Goal: Check status: Check status

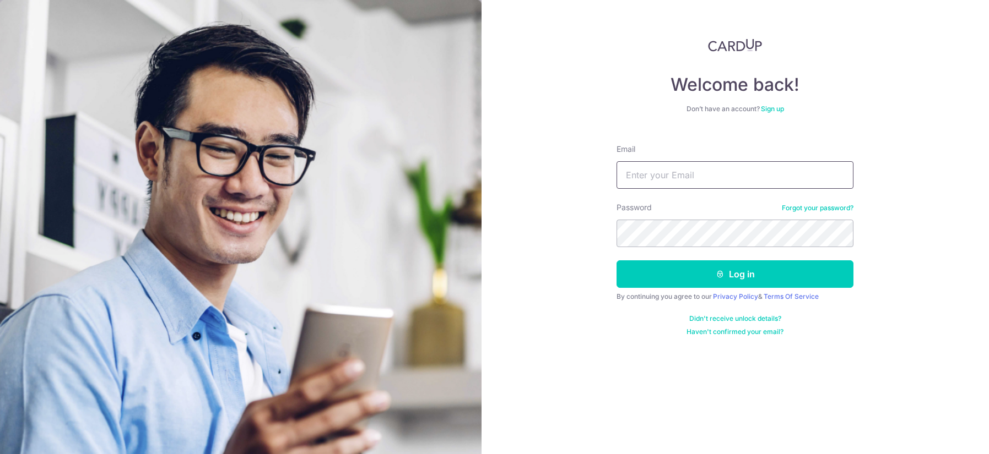
click at [685, 185] on input "Email" at bounding box center [734, 175] width 237 height 28
type input "[EMAIL_ADDRESS][DOMAIN_NAME]"
click at [616, 261] on button "Log in" at bounding box center [734, 275] width 237 height 28
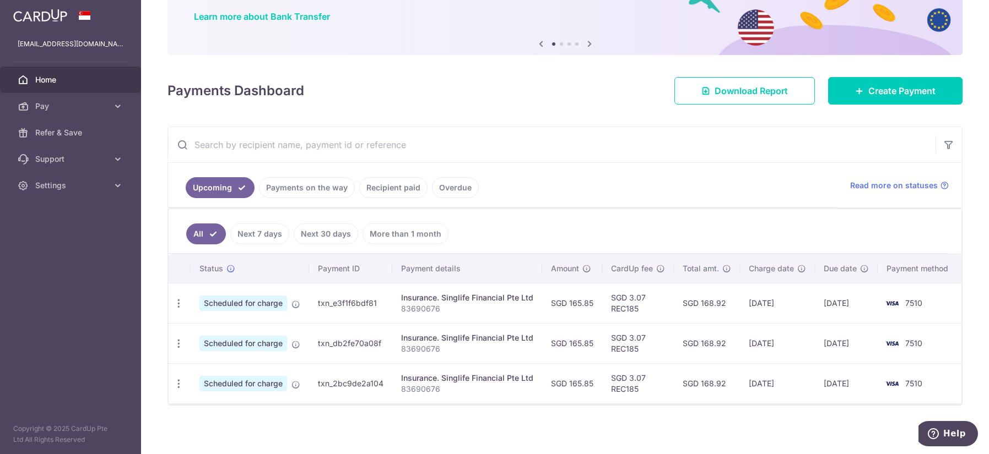
scroll to position [89, 0]
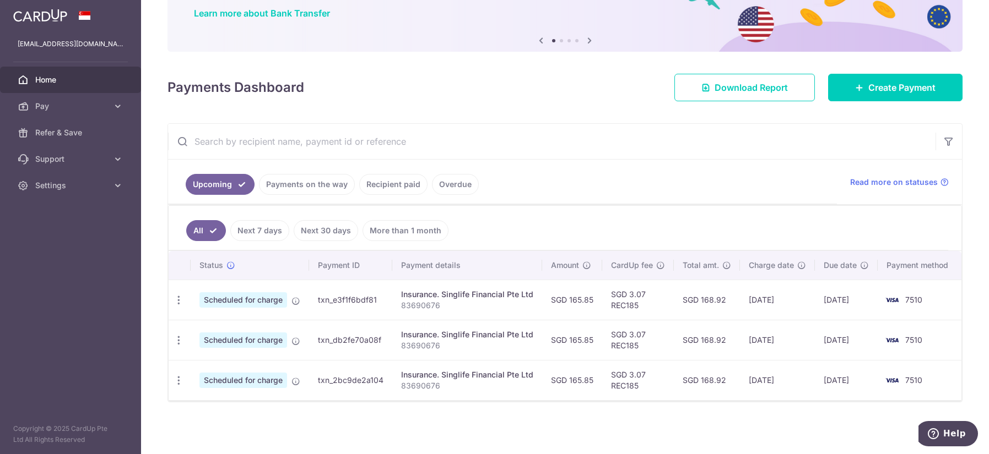
click at [299, 190] on div at bounding box center [499, 229] width 999 height 459
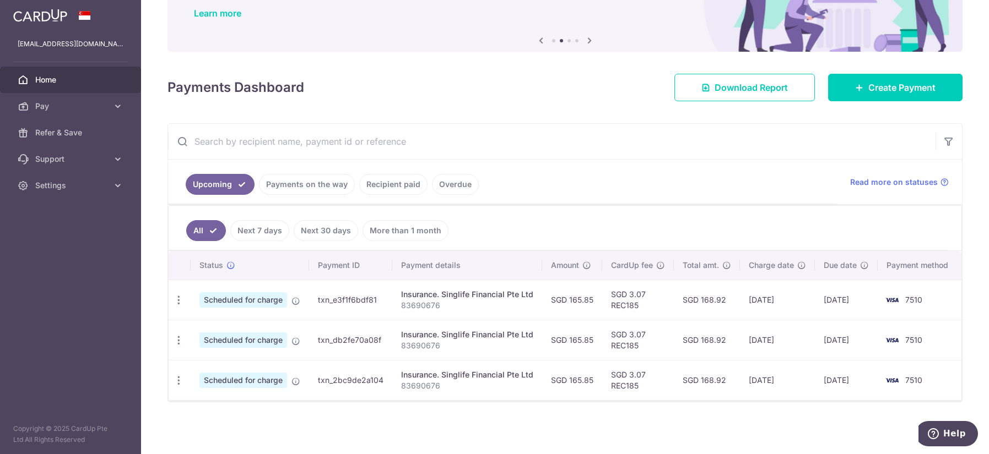
click at [326, 177] on link "Payments on the way" at bounding box center [307, 184] width 96 height 21
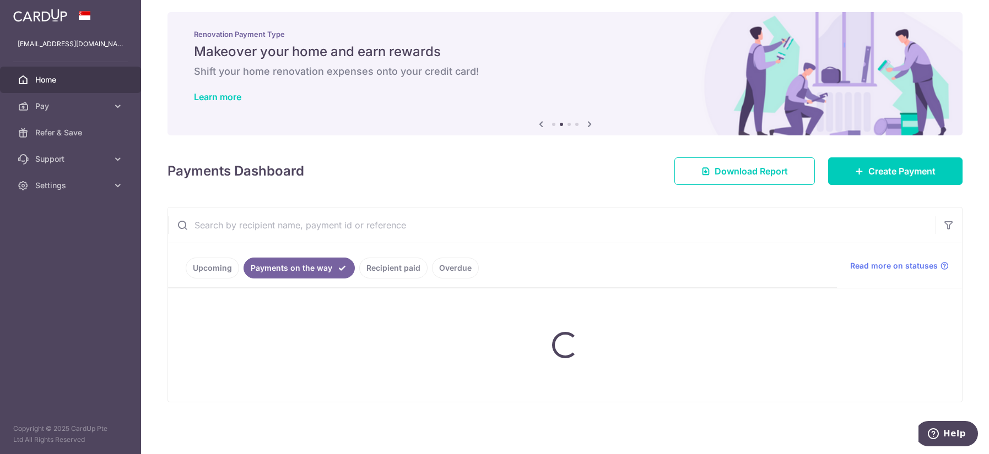
scroll to position [42, 0]
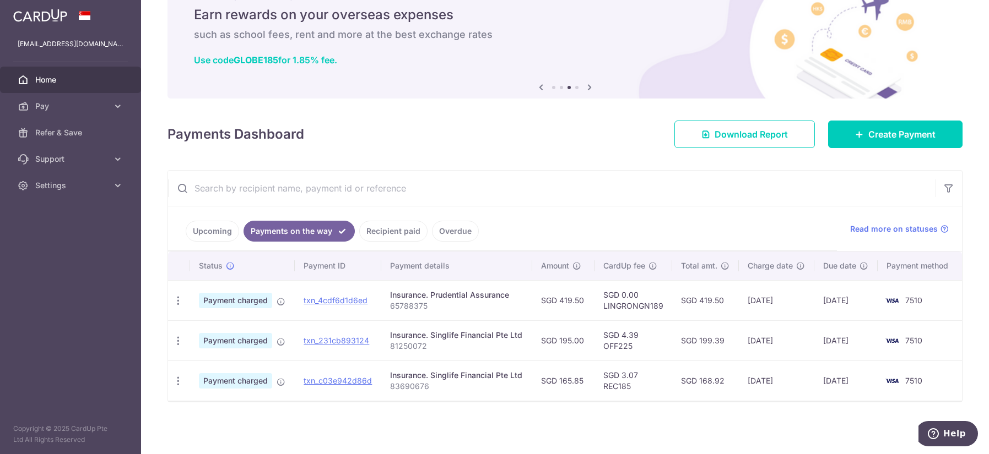
click at [200, 233] on link "Upcoming" at bounding box center [212, 231] width 53 height 21
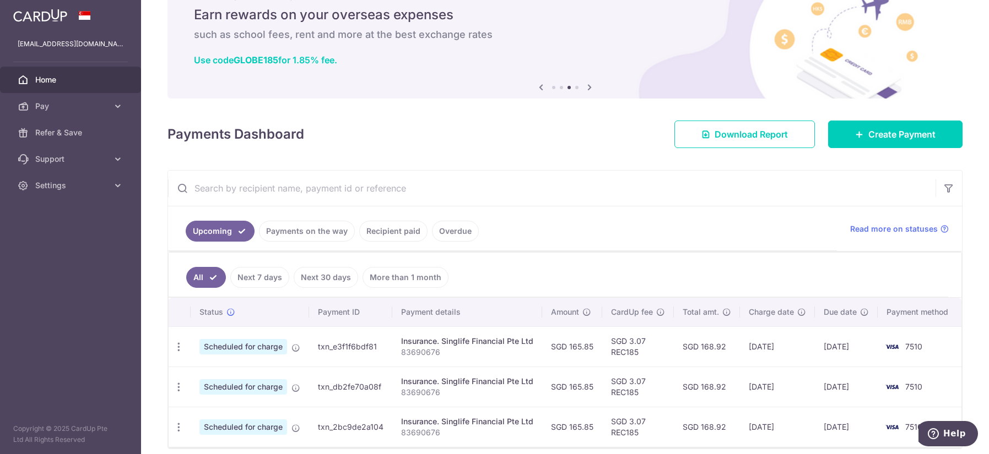
scroll to position [89, 0]
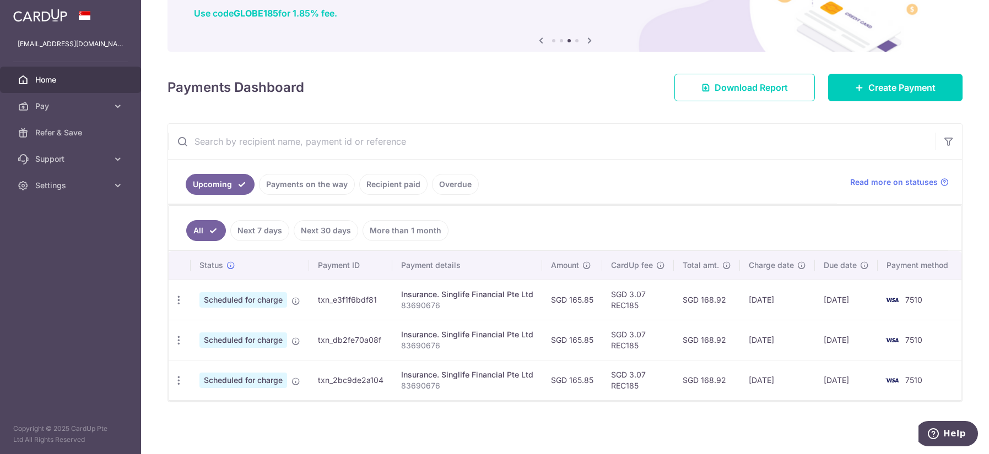
click at [282, 187] on link "Payments on the way" at bounding box center [307, 184] width 96 height 21
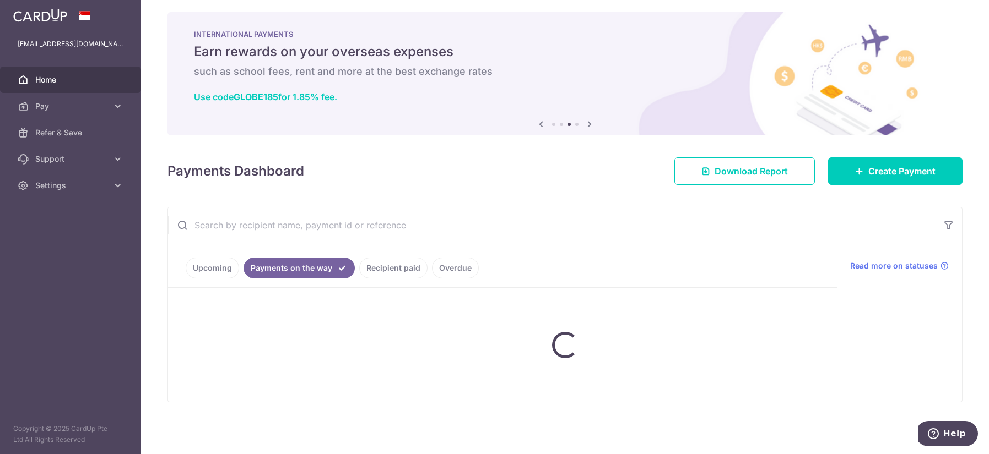
scroll to position [42, 0]
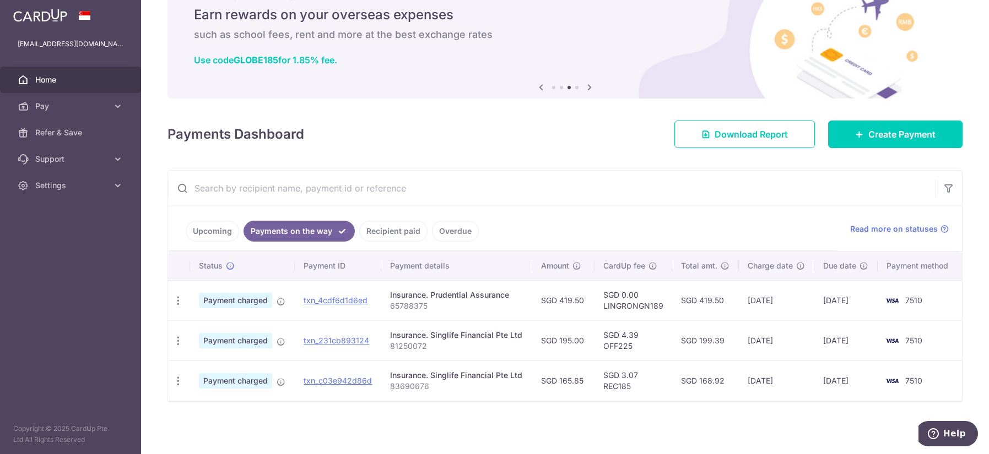
click at [214, 235] on link "Upcoming" at bounding box center [212, 231] width 53 height 21
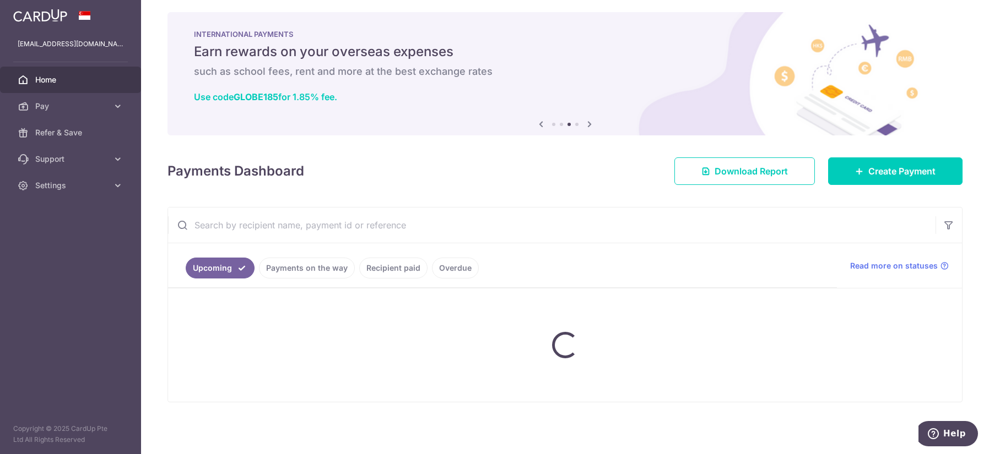
scroll to position [89, 0]
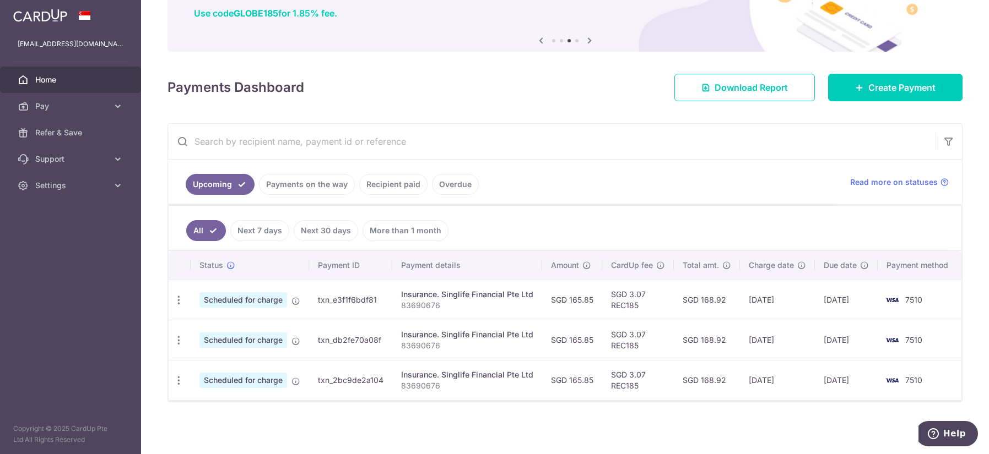
click at [301, 188] on link "Payments on the way" at bounding box center [307, 184] width 96 height 21
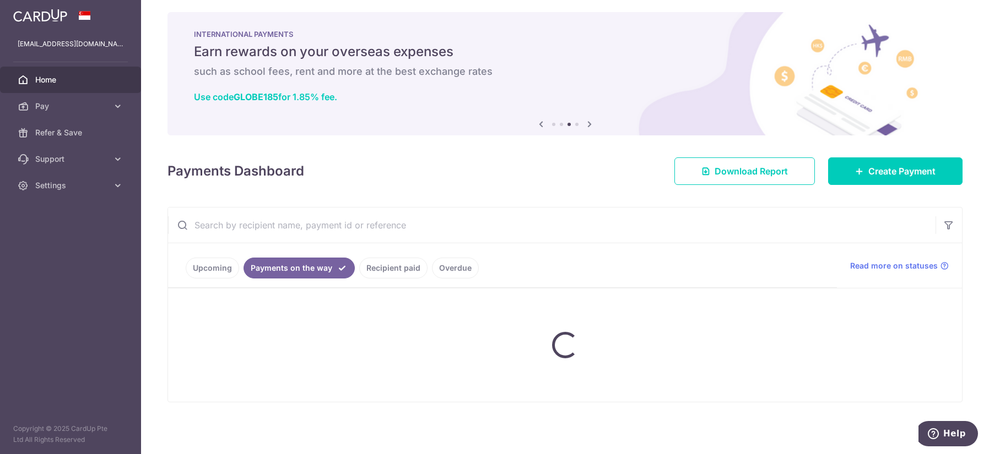
scroll to position [42, 0]
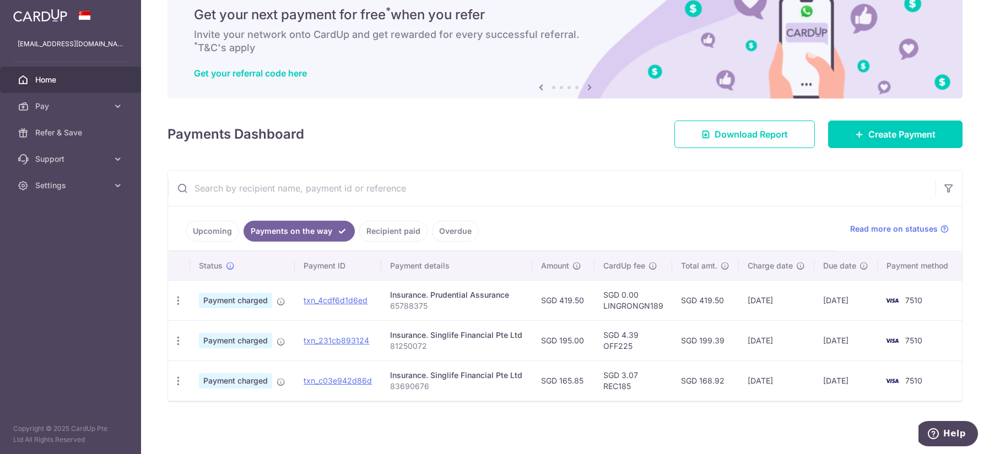
click at [200, 231] on link "Upcoming" at bounding box center [212, 231] width 53 height 21
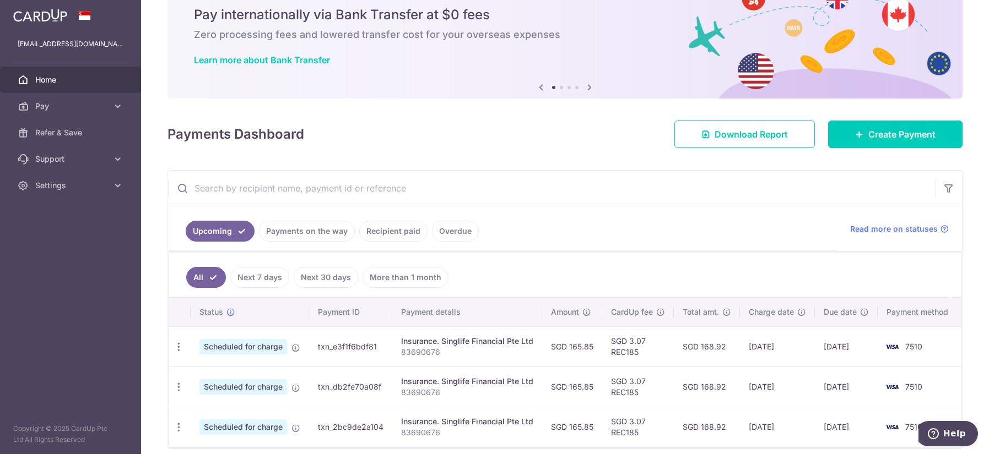
scroll to position [89, 0]
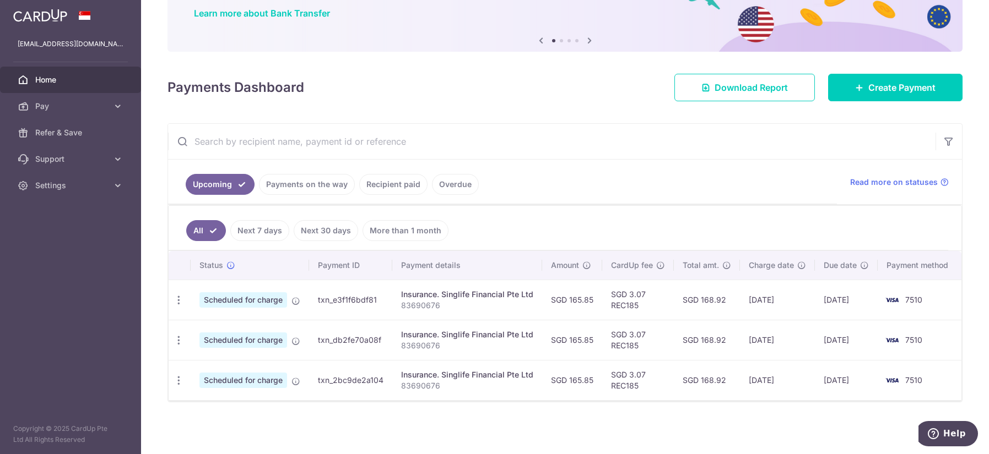
click at [307, 185] on link "Payments on the way" at bounding box center [307, 184] width 96 height 21
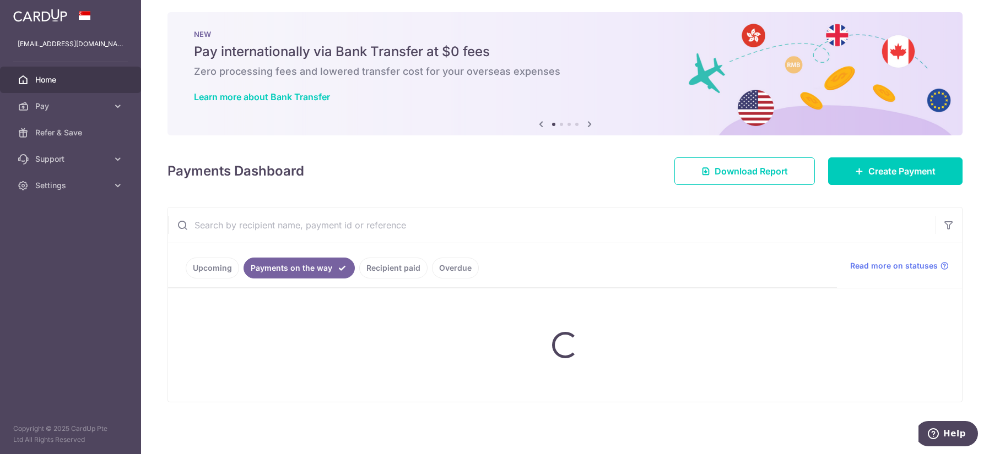
scroll to position [42, 0]
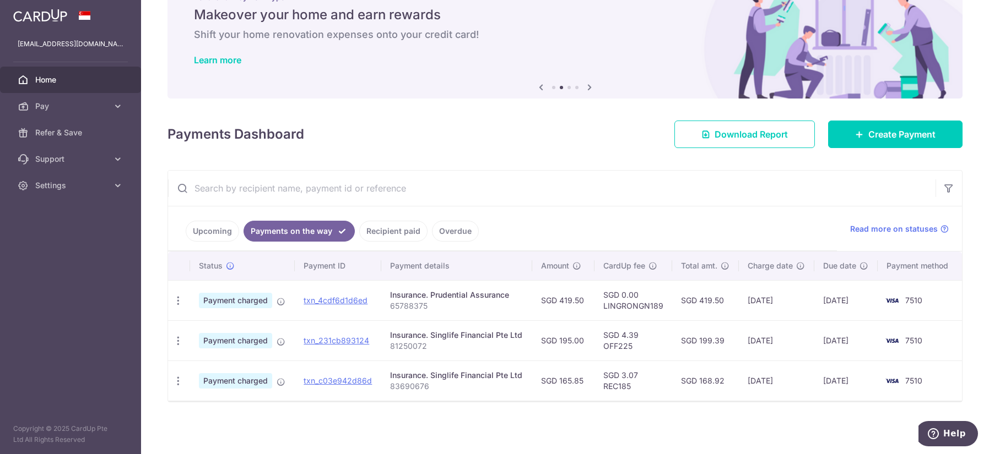
click at [204, 225] on link "Upcoming" at bounding box center [212, 231] width 53 height 21
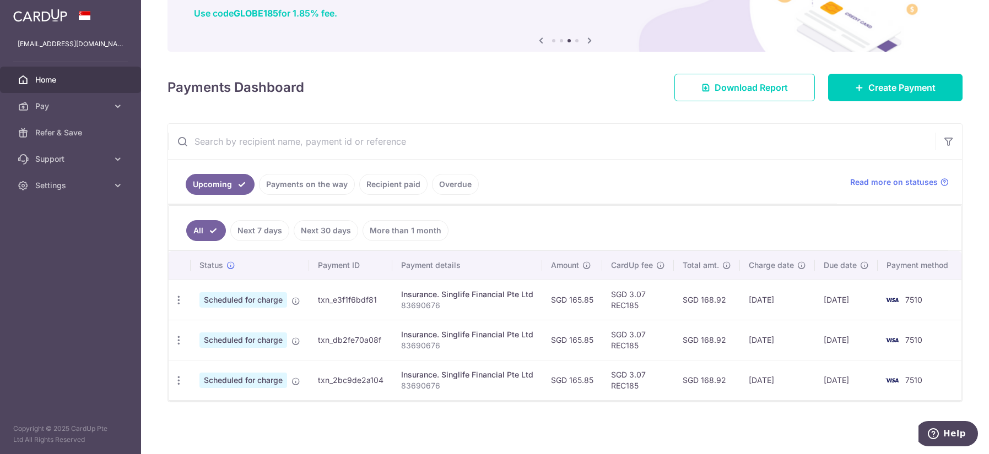
click at [302, 186] on link "Payments on the way" at bounding box center [307, 184] width 96 height 21
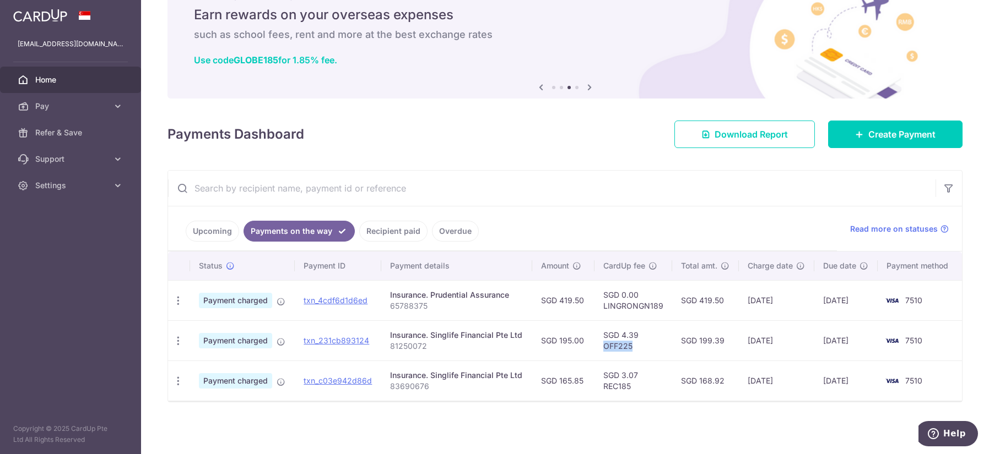
drag, startPoint x: 633, startPoint y: 346, endPoint x: 597, endPoint y: 345, distance: 36.4
click at [597, 345] on td "SGD 4.39 OFF225" at bounding box center [633, 341] width 78 height 40
copy td "OFF225"
